Goal: Information Seeking & Learning: Learn about a topic

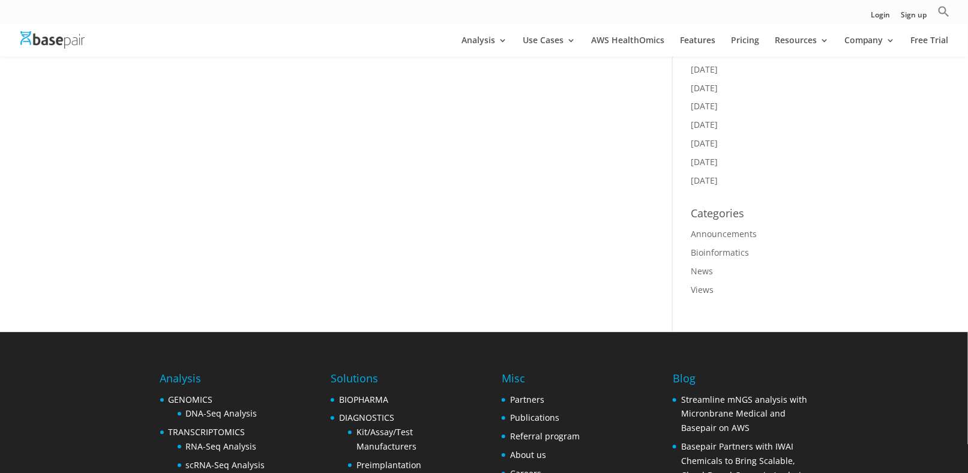
scroll to position [1080, 0]
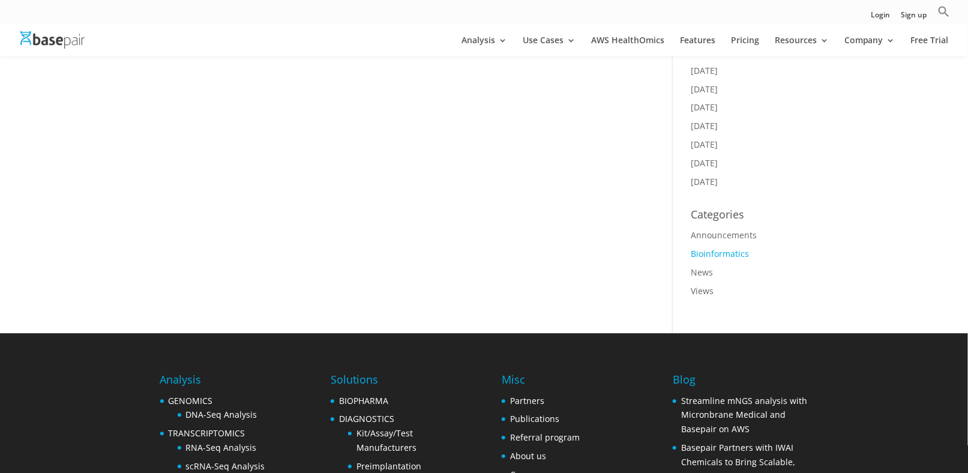
click at [710, 248] on link "Bioinformatics" at bounding box center [720, 253] width 58 height 11
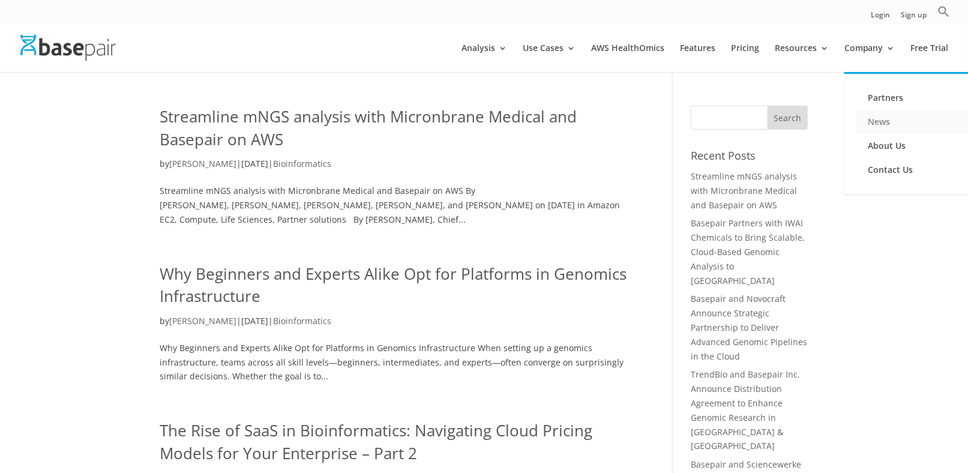
click at [876, 121] on link "News" at bounding box center [916, 122] width 120 height 24
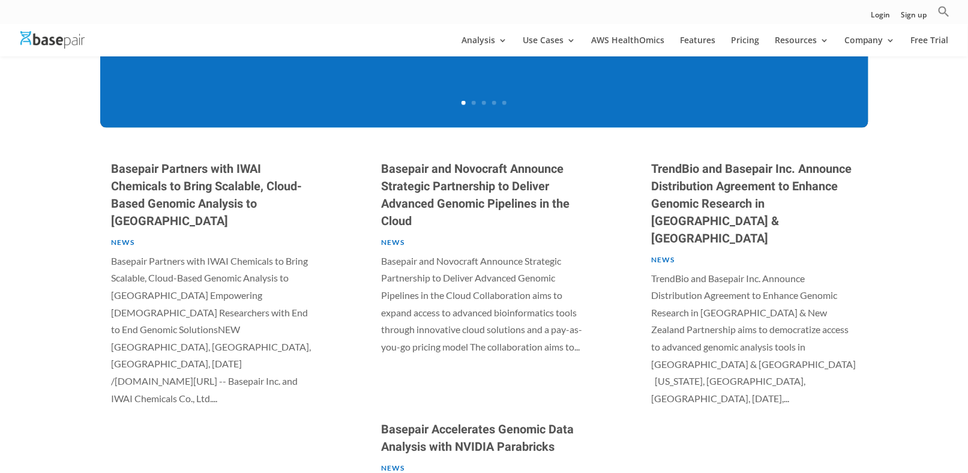
scroll to position [540, 0]
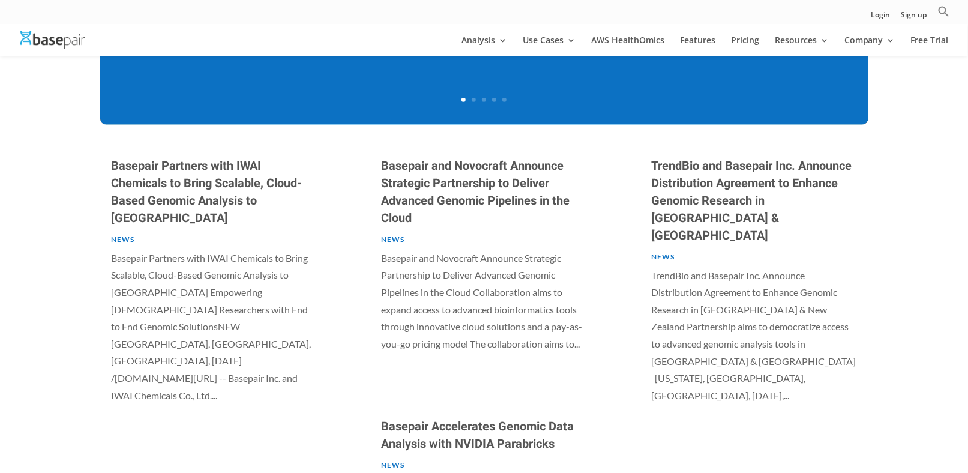
click at [128, 235] on link "News" at bounding box center [123, 239] width 23 height 9
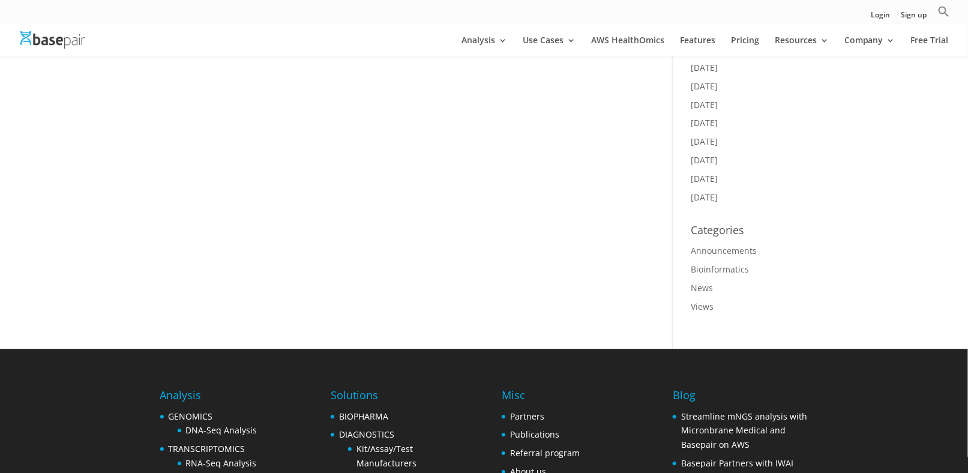
scroll to position [1080, 0]
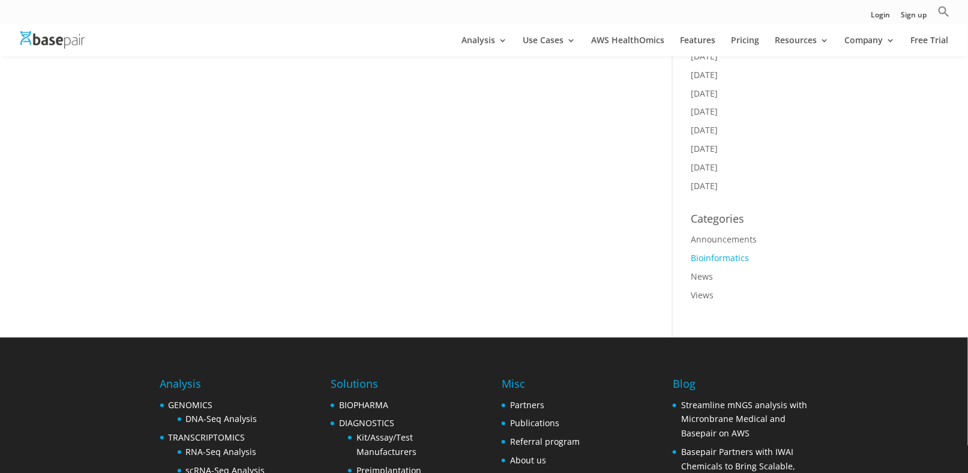
click at [697, 252] on link "Bioinformatics" at bounding box center [720, 257] width 58 height 11
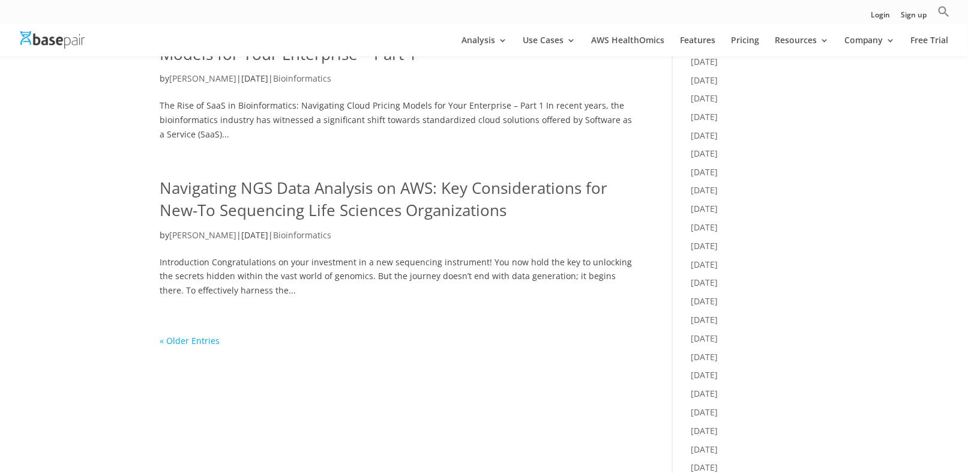
scroll to position [720, 0]
click at [178, 338] on link "« Older Entries" at bounding box center [190, 340] width 60 height 11
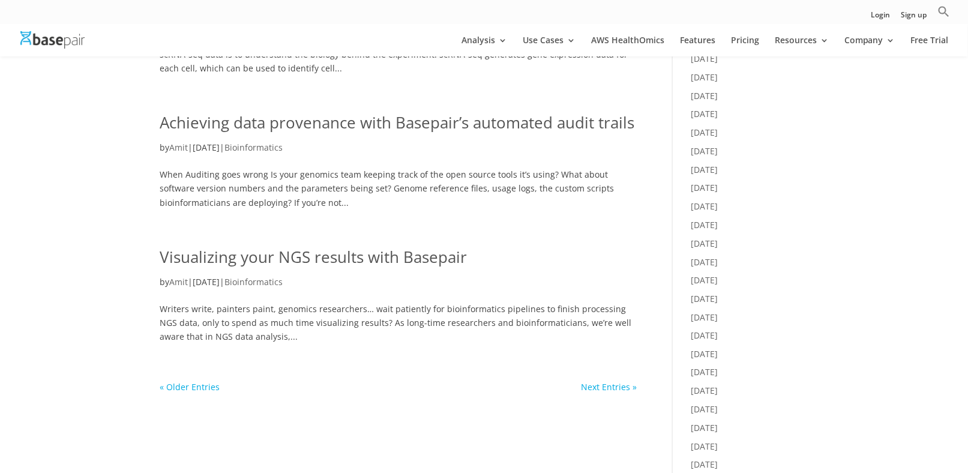
scroll to position [540, 0]
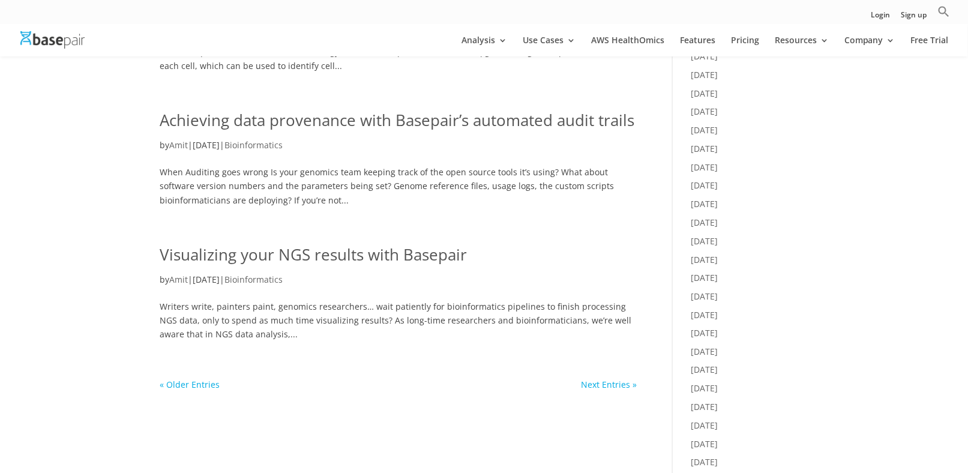
click at [195, 382] on link "« Older Entries" at bounding box center [190, 384] width 60 height 11
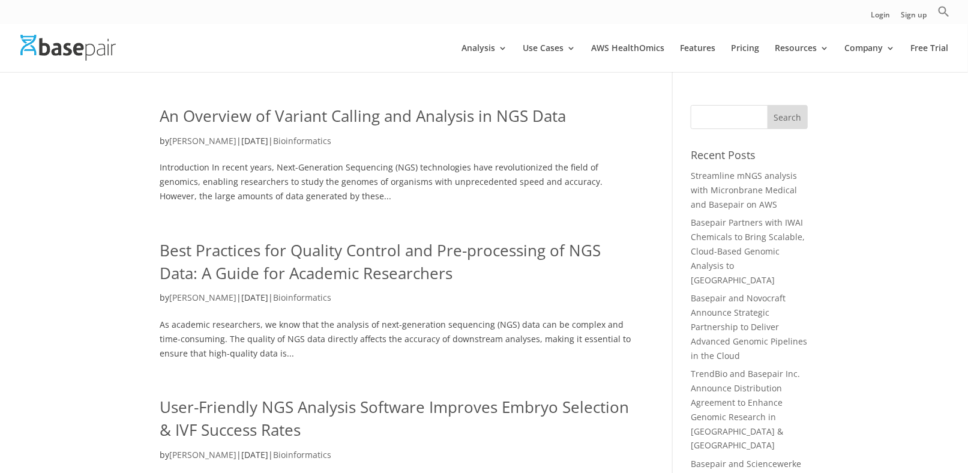
click at [277, 112] on link "An Overview of Variant Calling and Analysis in NGS Data" at bounding box center [363, 116] width 406 height 22
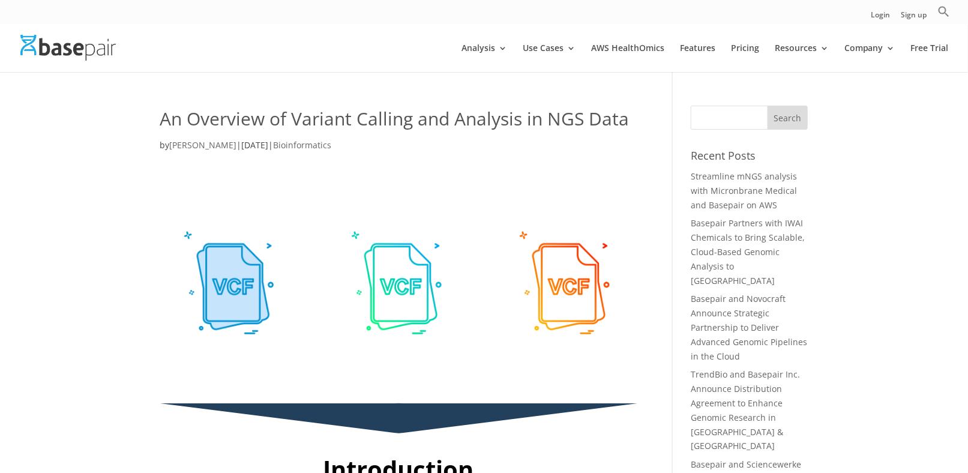
click at [724, 119] on input "Search for:" at bounding box center [749, 118] width 117 height 24
paste input "Visualizing your NGS results with Basepair"
type input "Visualizing your NGS results with Basepair"
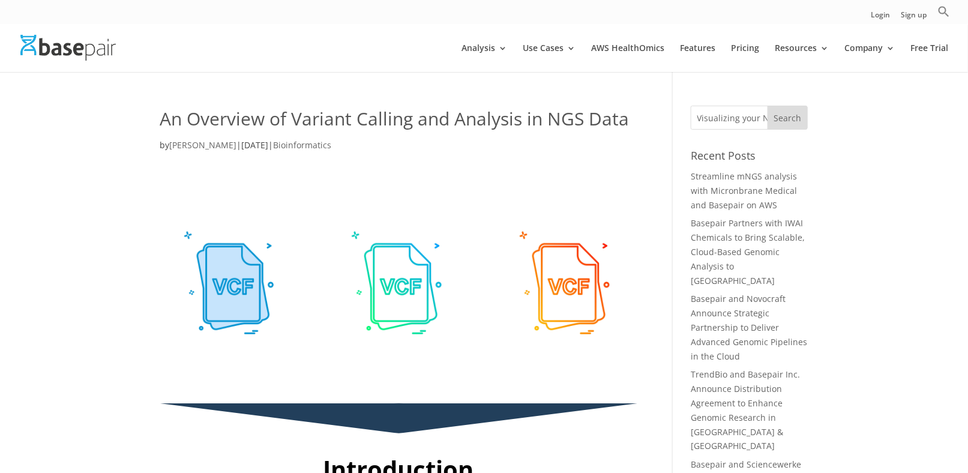
click at [780, 119] on input "Search" at bounding box center [788, 118] width 41 height 24
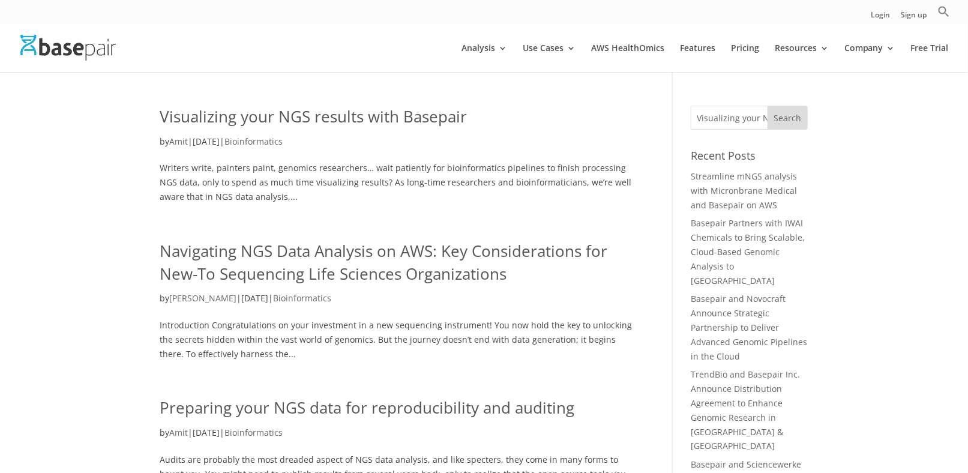
click at [385, 121] on link "Visualizing your NGS results with Basepair" at bounding box center [313, 117] width 307 height 22
